Goal: Find specific page/section: Find specific page/section

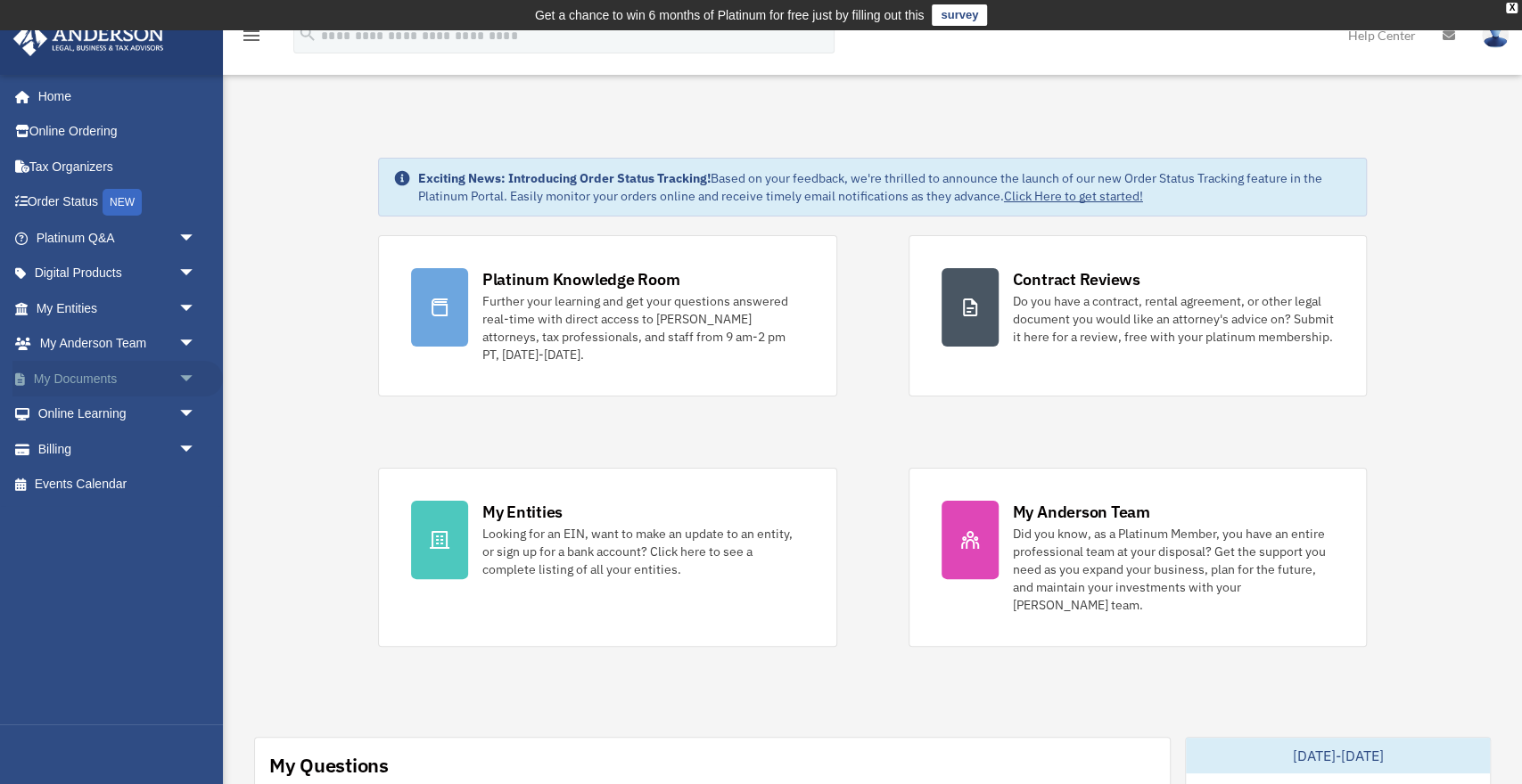
click at [178, 386] on span "arrow_drop_down" at bounding box center [196, 378] width 35 height 36
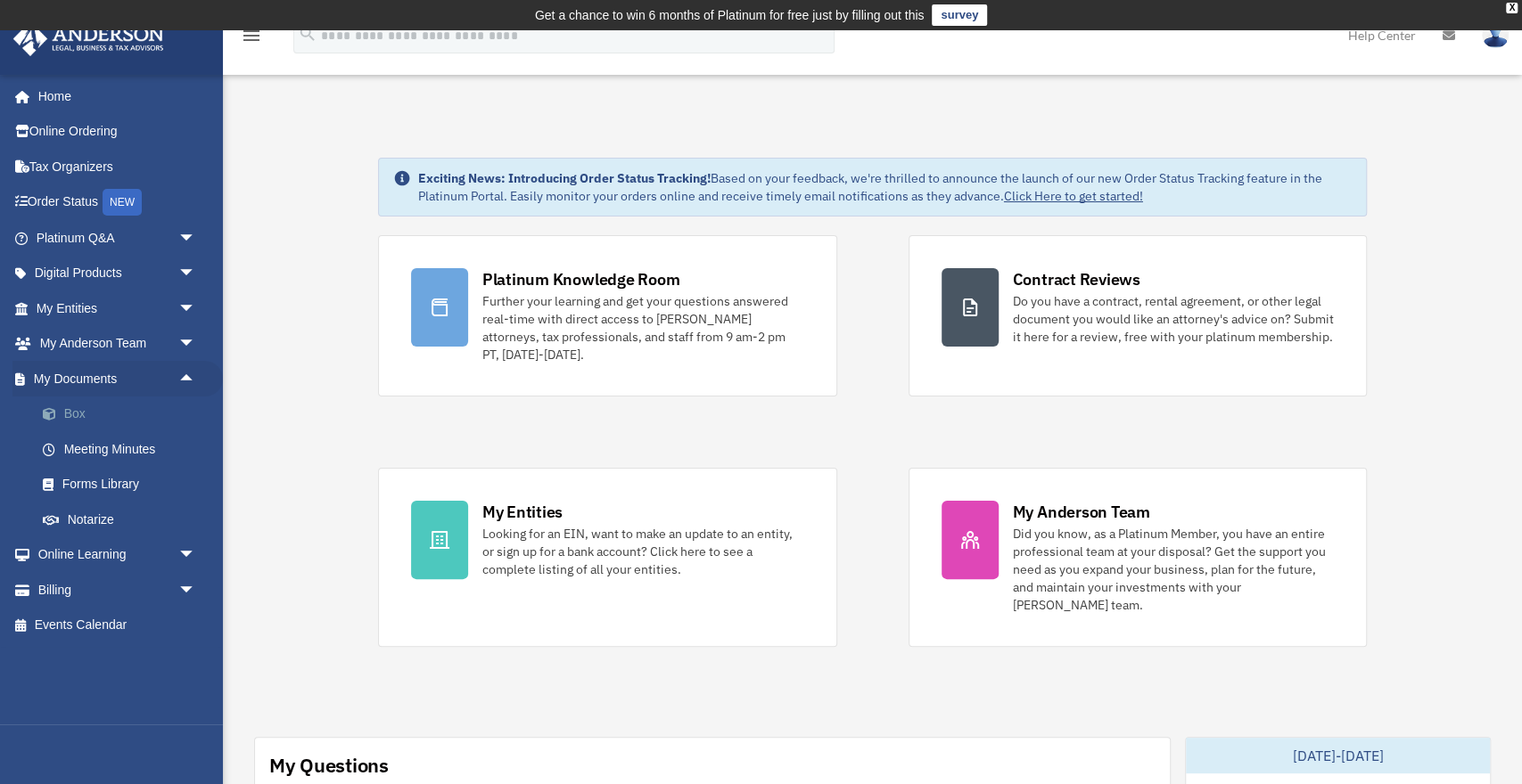
click at [64, 417] on link "Box" at bounding box center [124, 415] width 198 height 35
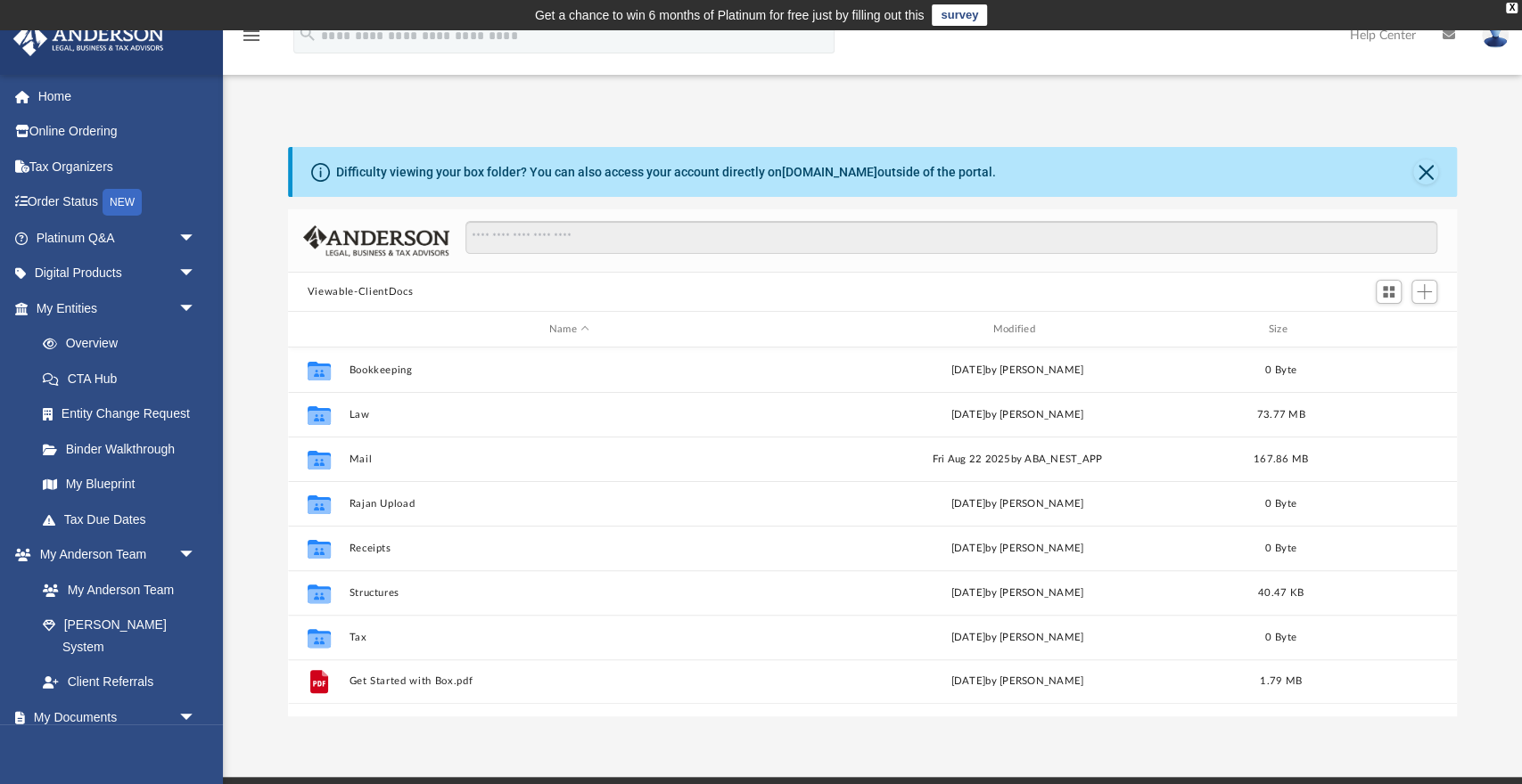
scroll to position [405, 1169]
click at [1425, 172] on button "Close" at bounding box center [1426, 172] width 25 height 25
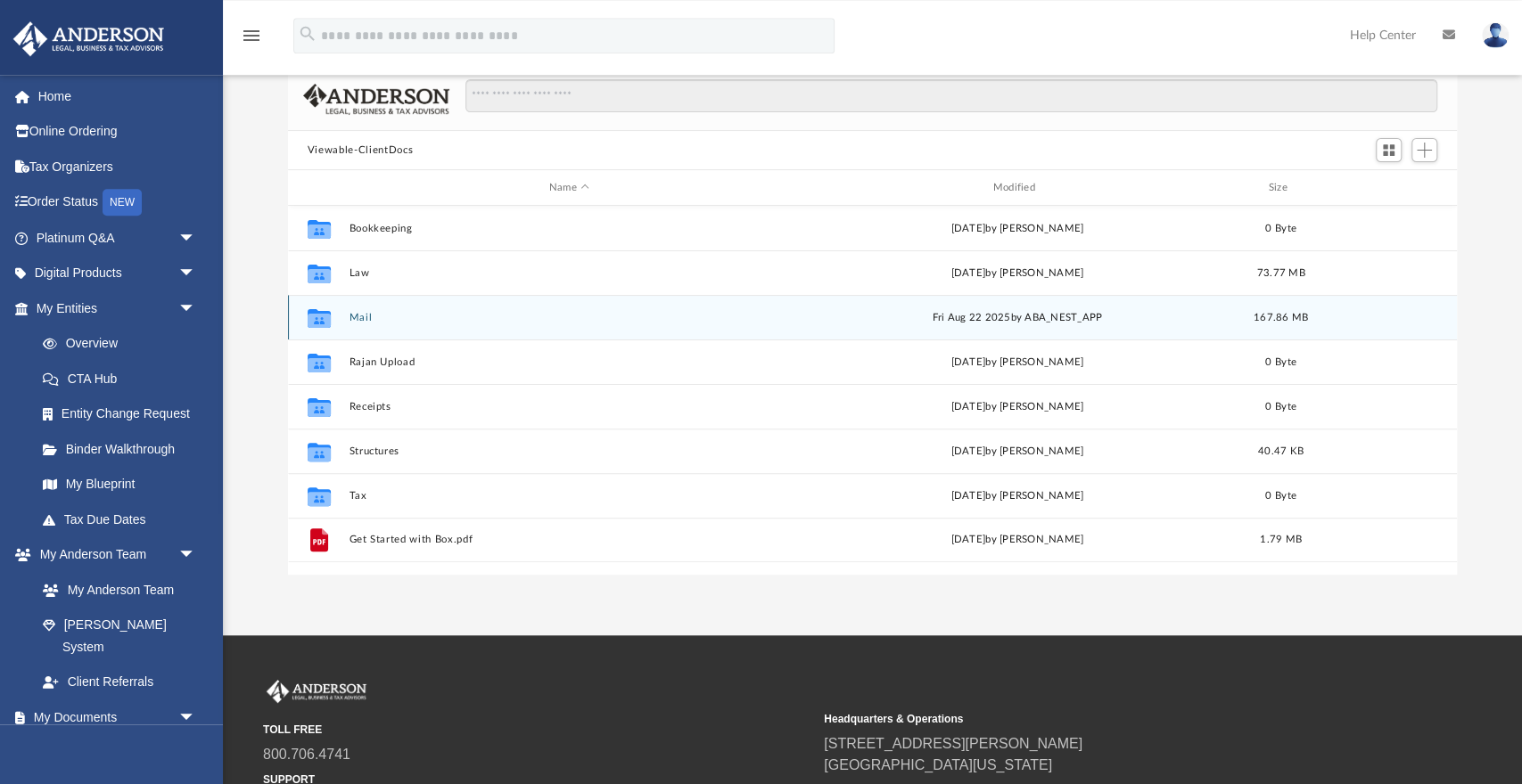
scroll to position [78, 0]
click at [356, 327] on div "Collaborated Folder Mail [DATE] by ABA_NEST_APP 167.86 MB" at bounding box center [873, 318] width 1169 height 45
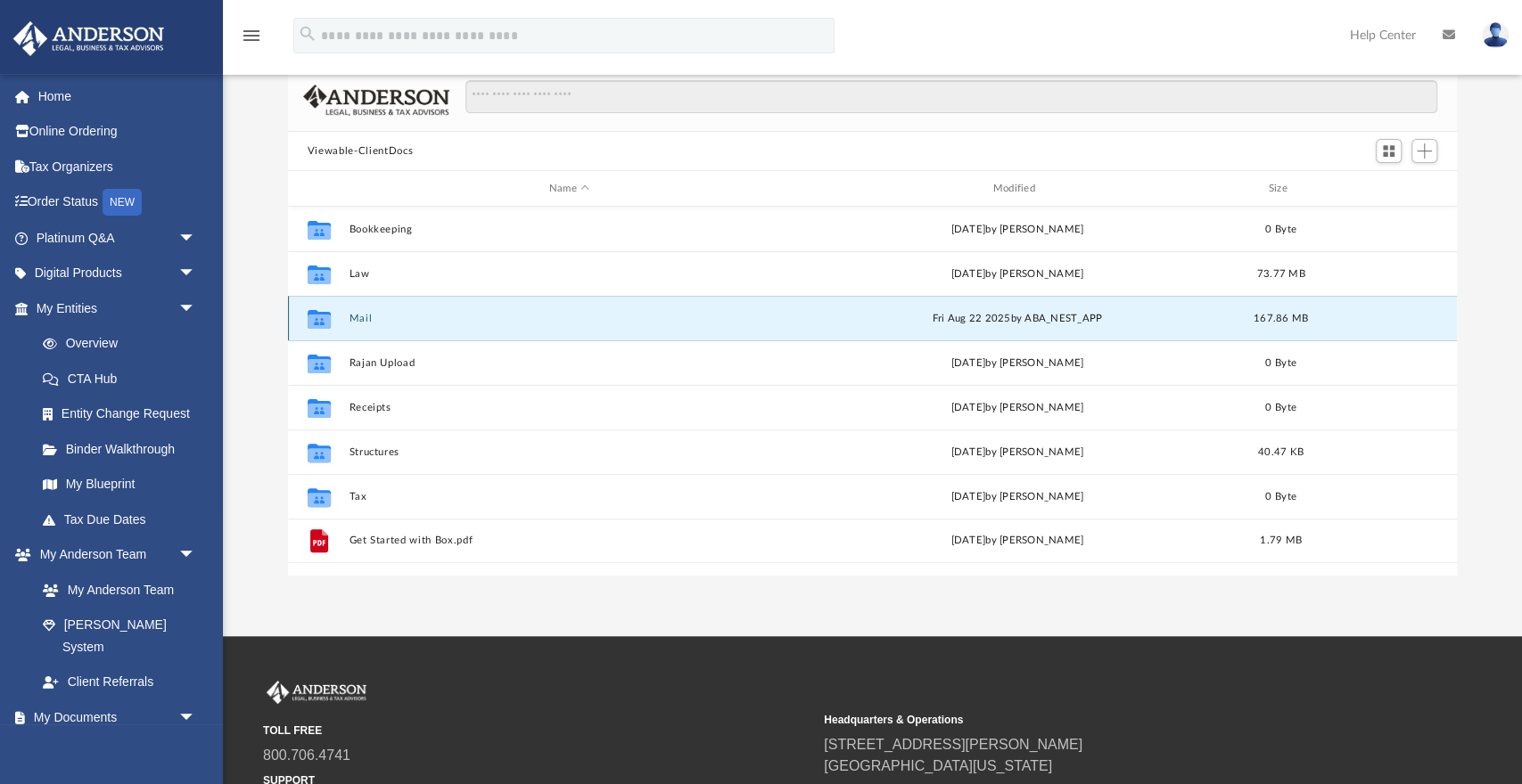
click at [356, 327] on div "Collaborated Folder Mail [DATE] by ABA_NEST_APP 167.86 MB" at bounding box center [873, 318] width 1169 height 45
click at [356, 315] on button "Mail" at bounding box center [569, 319] width 440 height 11
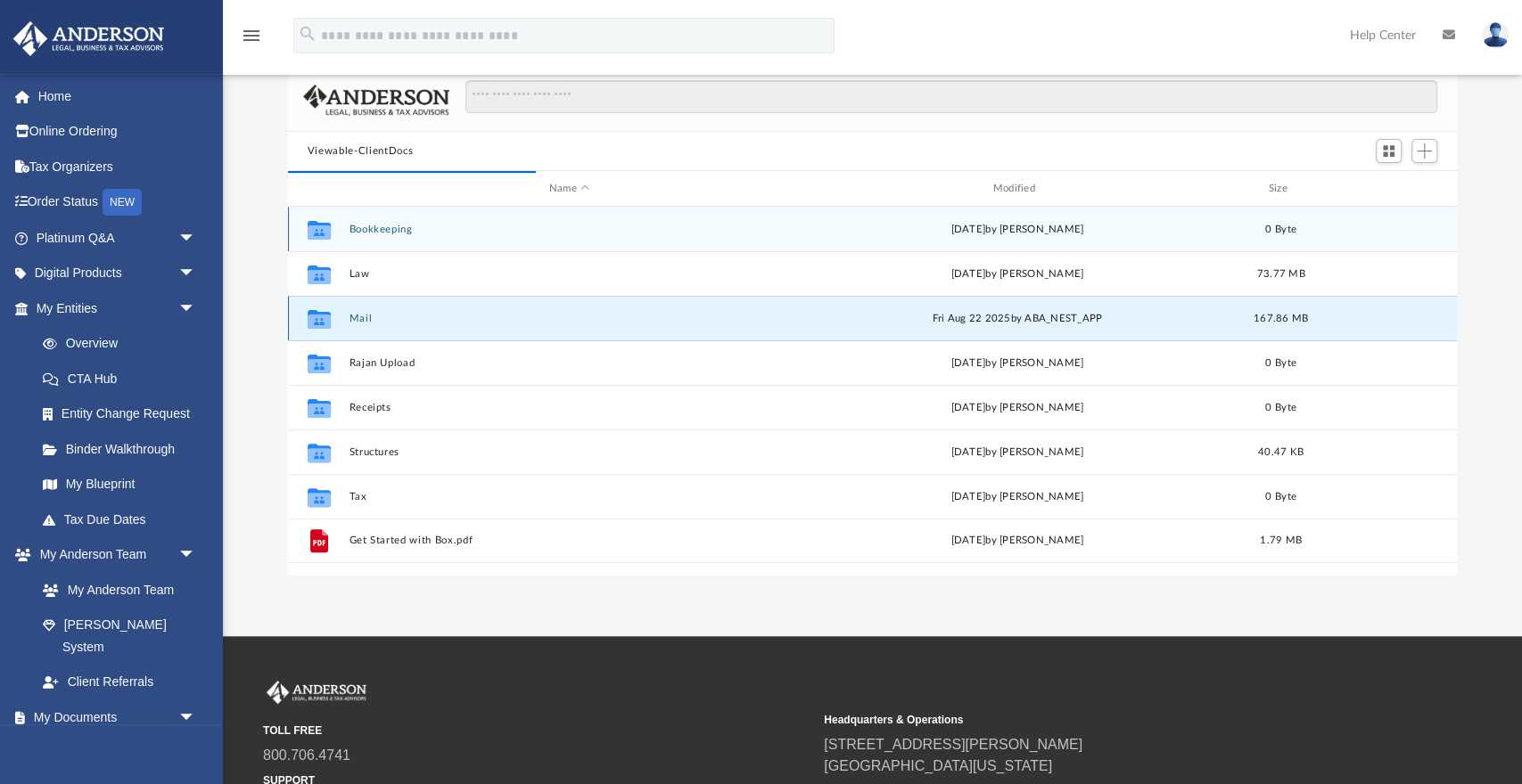
click at [356, 315] on button "Mail" at bounding box center [569, 319] width 440 height 11
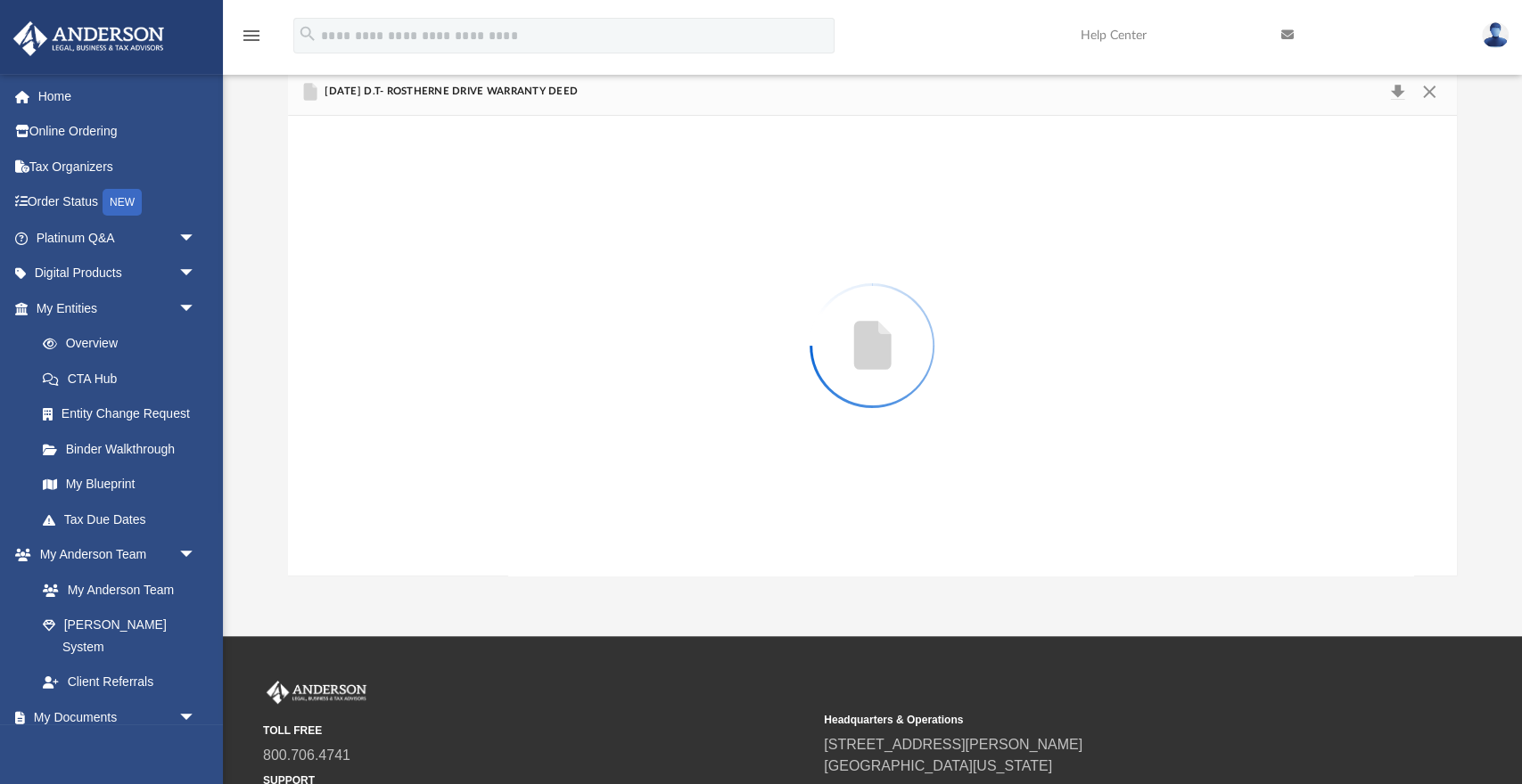
scroll to position [0, 0]
click at [356, 315] on div "Preview" at bounding box center [873, 345] width 1169 height 460
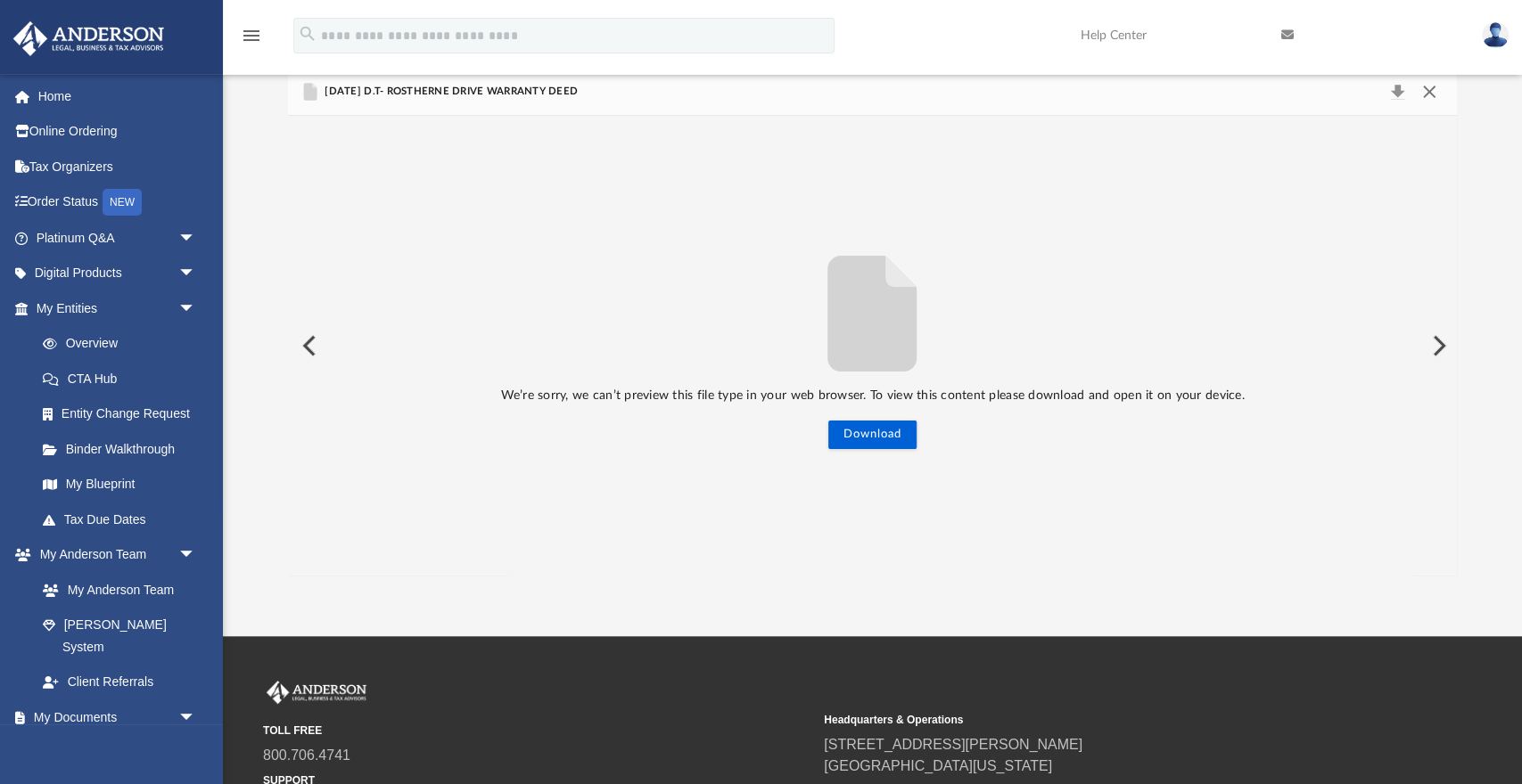
click at [1430, 95] on button "Close" at bounding box center [1430, 91] width 32 height 25
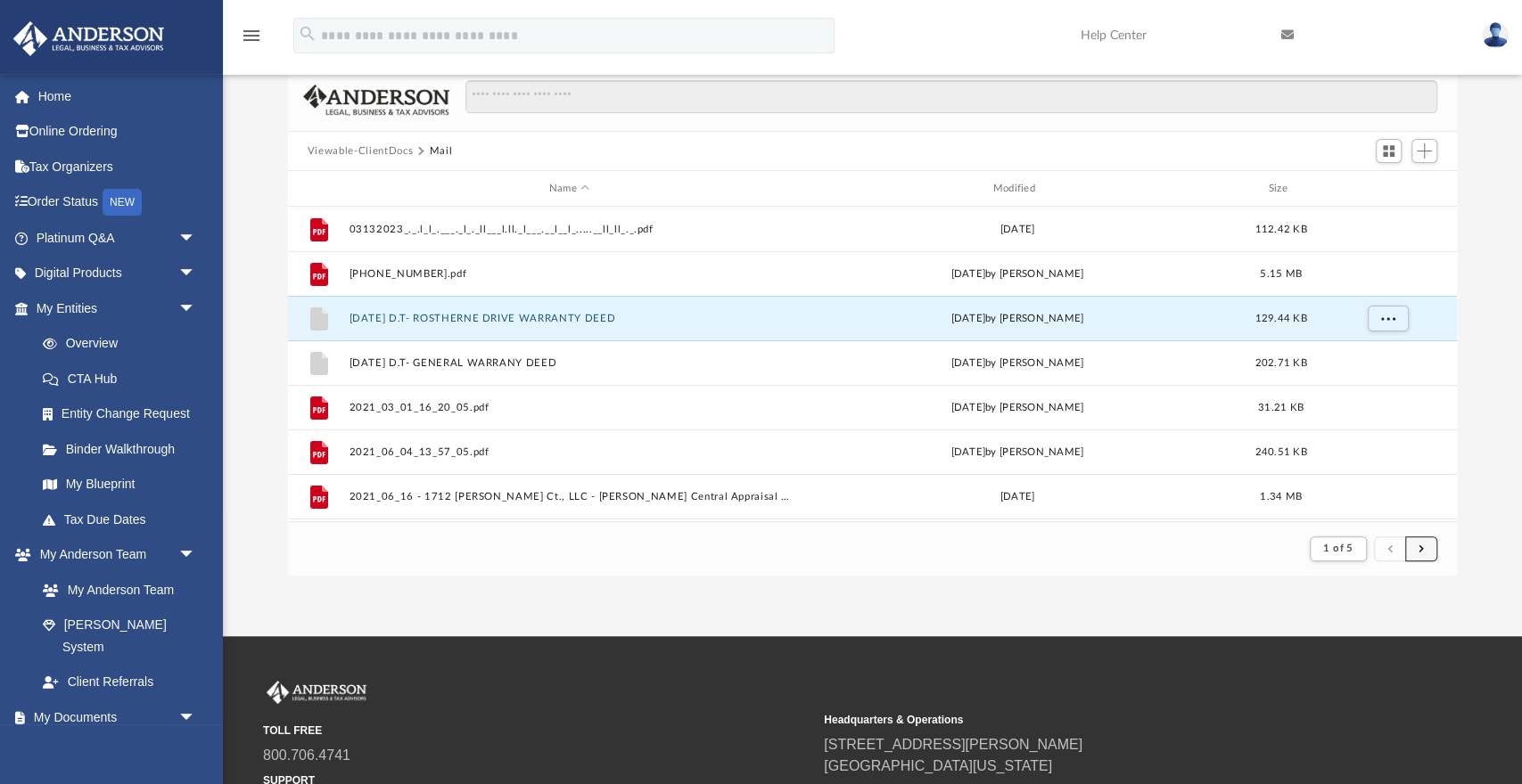
click at [1432, 555] on button "submit" at bounding box center [1421, 550] width 32 height 26
click at [1417, 580] on div "App [EMAIL_ADDRESS][DOMAIN_NAME] Sign Out [EMAIL_ADDRESS][DOMAIN_NAME] Home Onl…" at bounding box center [761, 294] width 1522 height 684
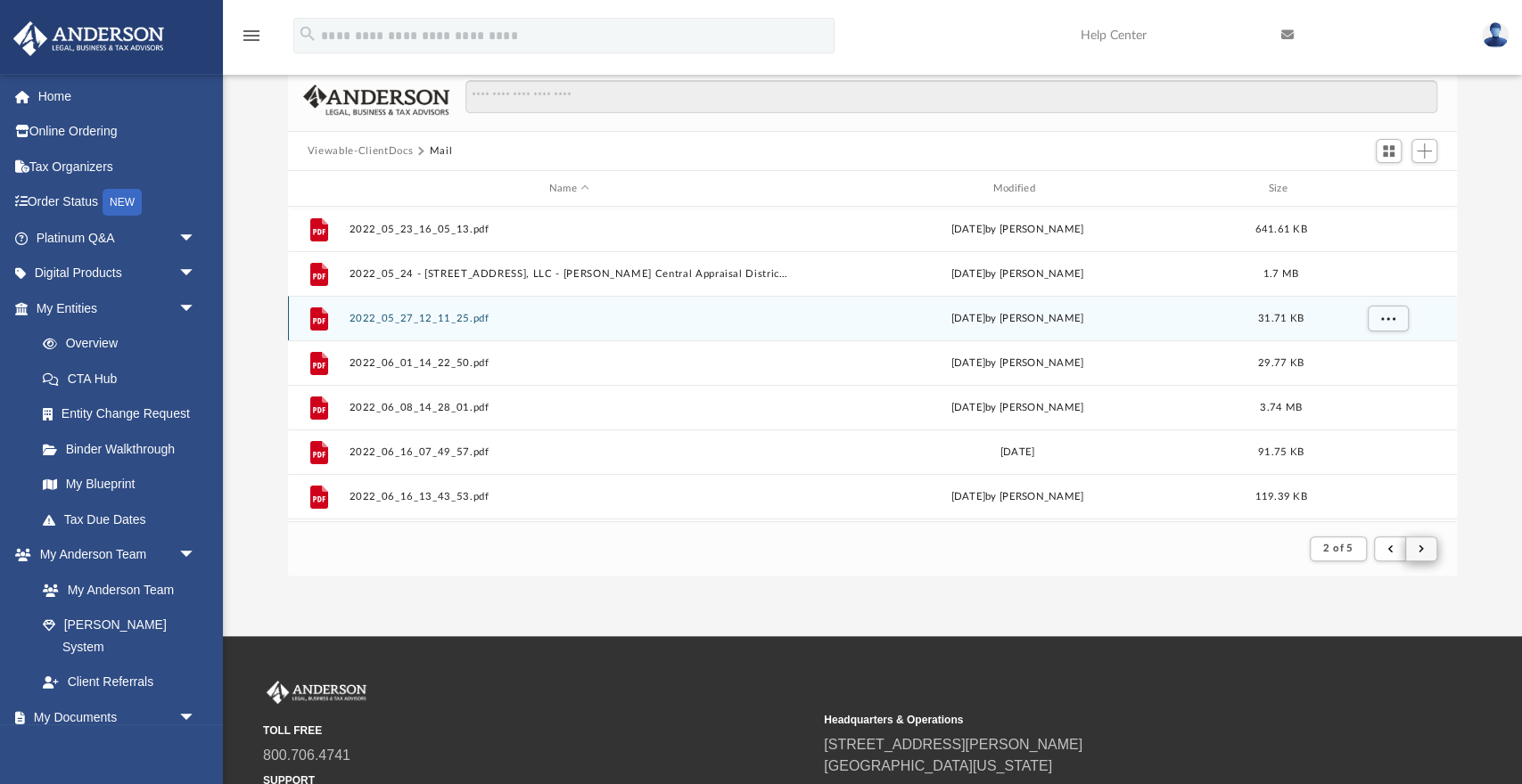
click at [1423, 554] on span "submit" at bounding box center [1421, 548] width 6 height 10
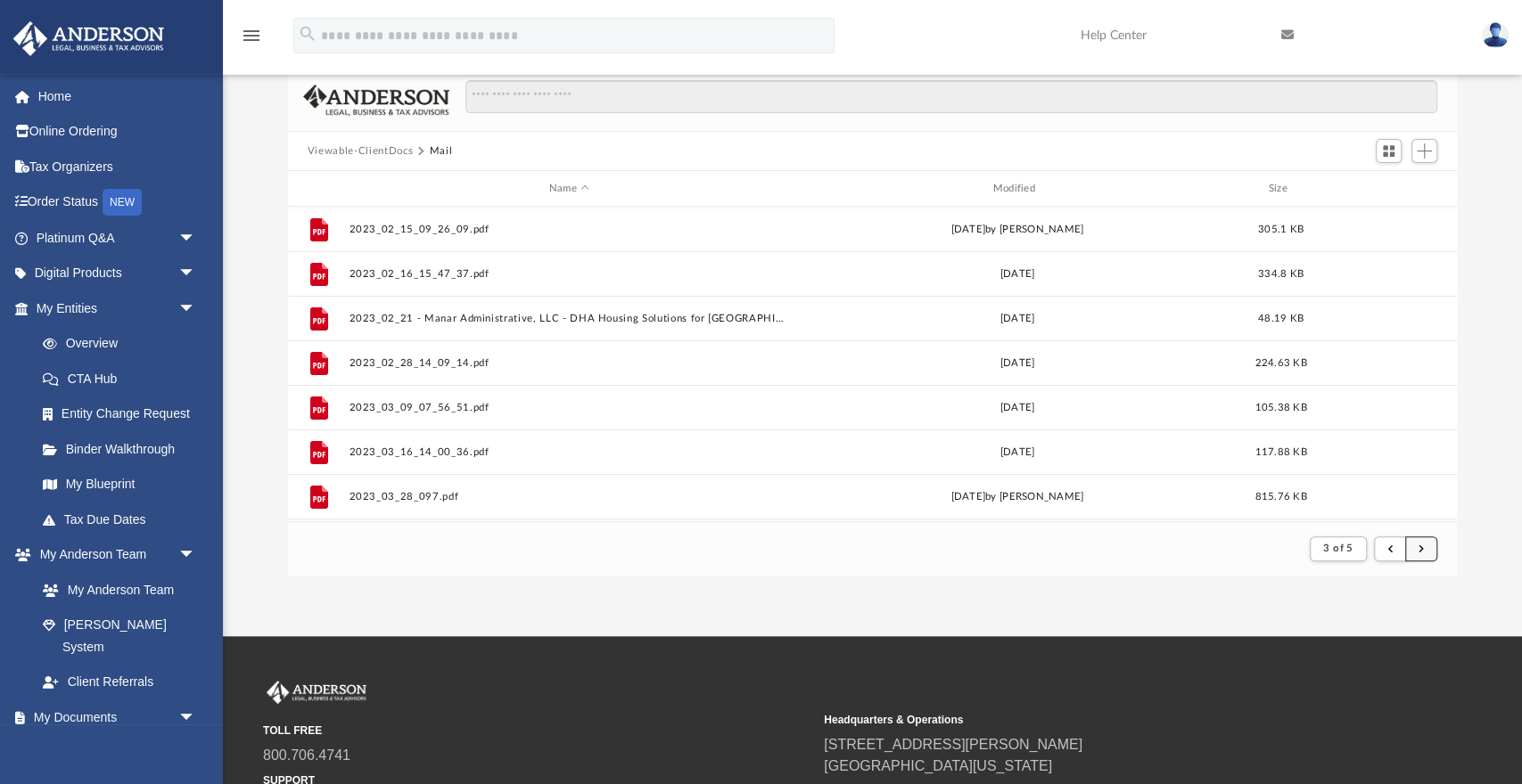
click at [1423, 554] on span "submit" at bounding box center [1421, 548] width 6 height 10
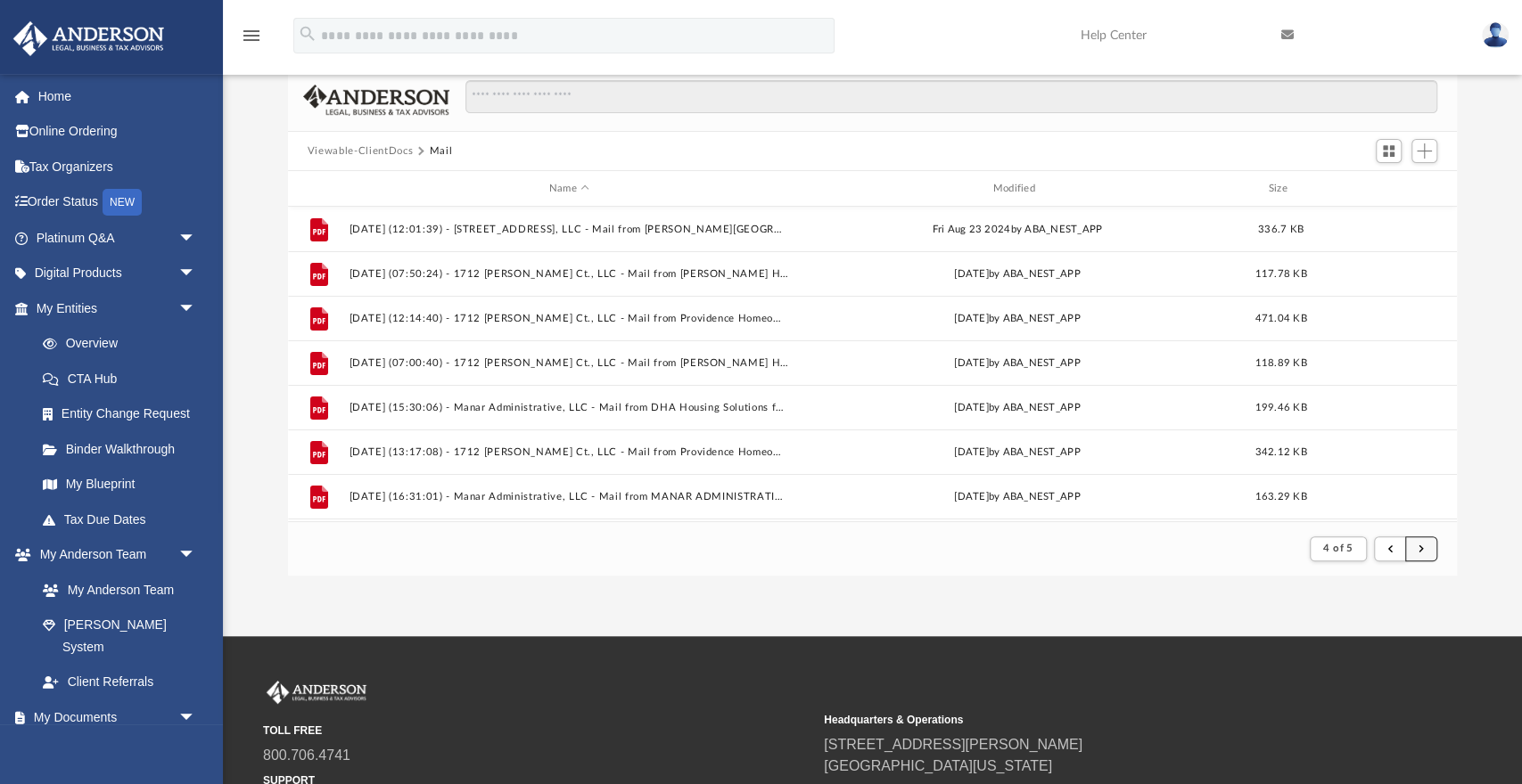
click at [1415, 542] on button "submit" at bounding box center [1421, 550] width 32 height 26
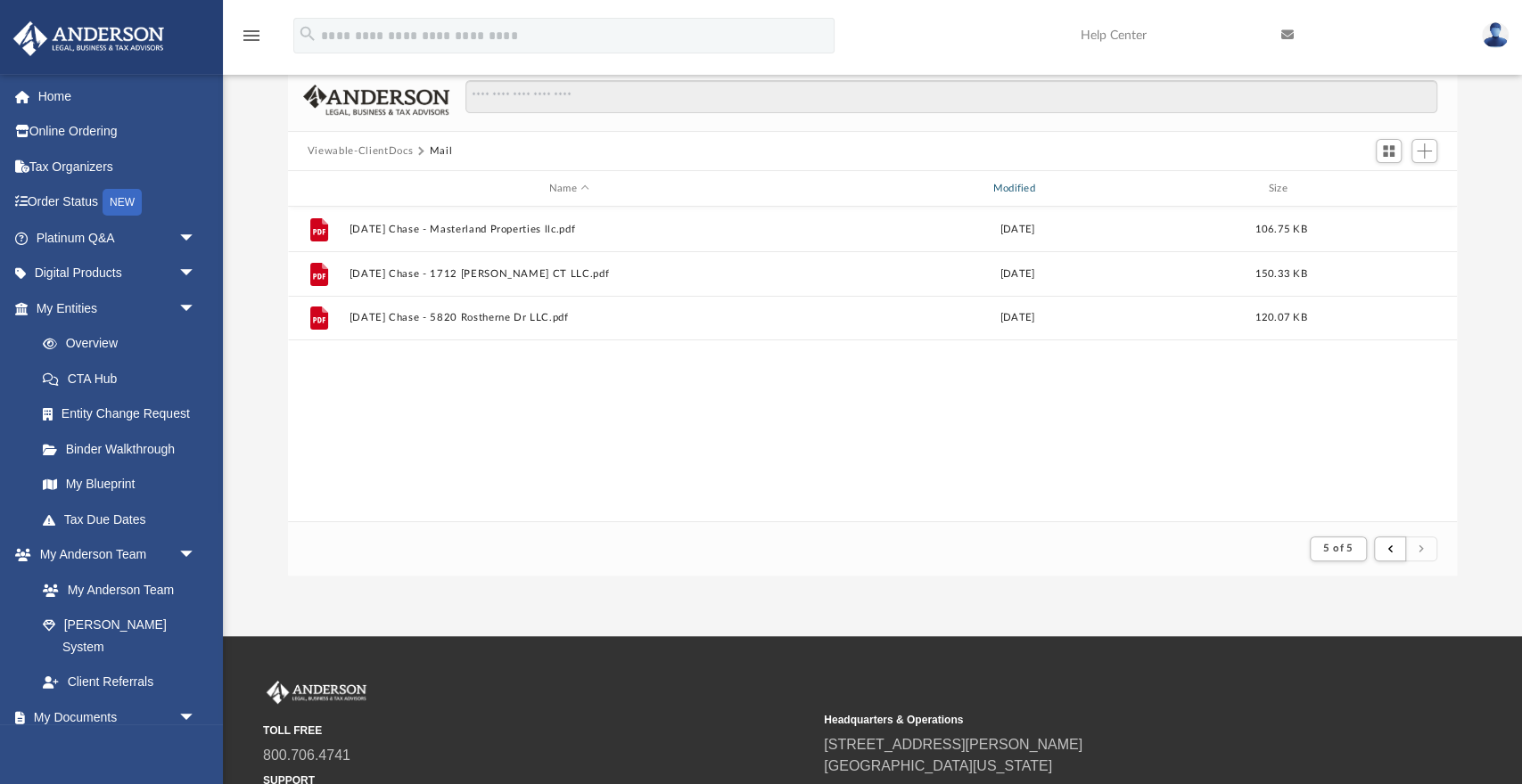
click at [1027, 187] on div "Modified" at bounding box center [1017, 188] width 440 height 16
